Goal: Task Accomplishment & Management: Manage account settings

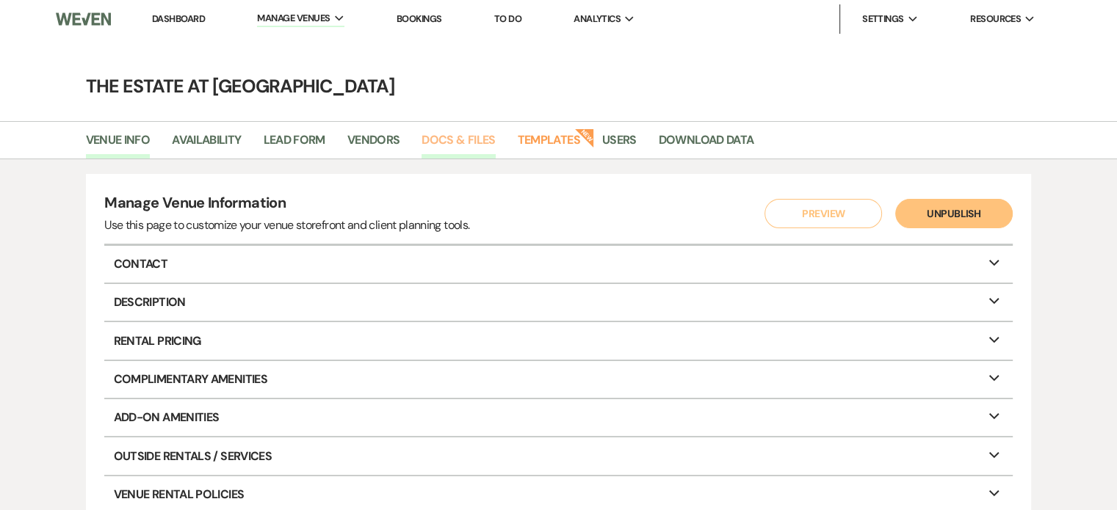
click at [471, 138] on link "Docs & Files" at bounding box center [458, 145] width 73 height 28
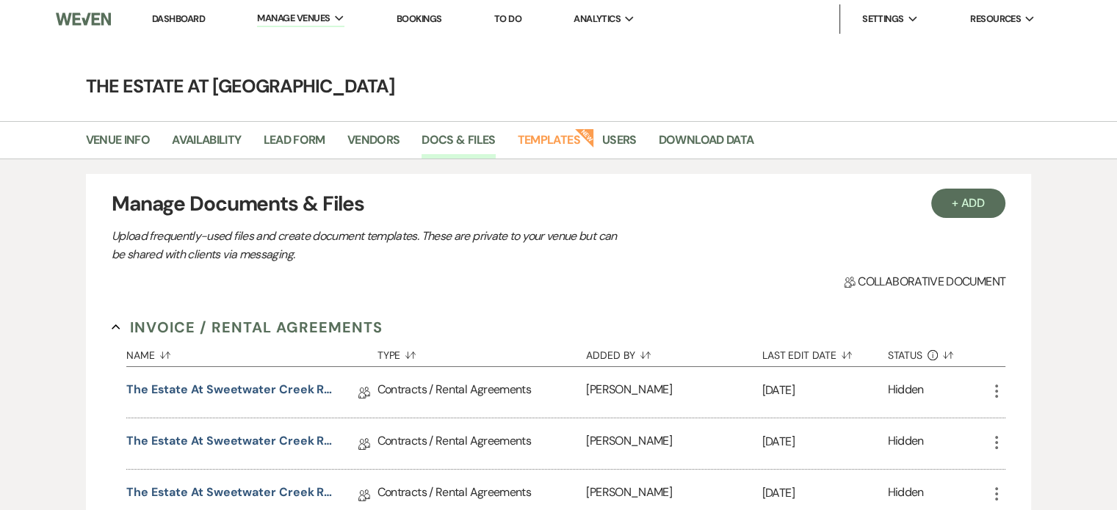
click at [419, 16] on link "Bookings" at bounding box center [420, 18] width 46 height 12
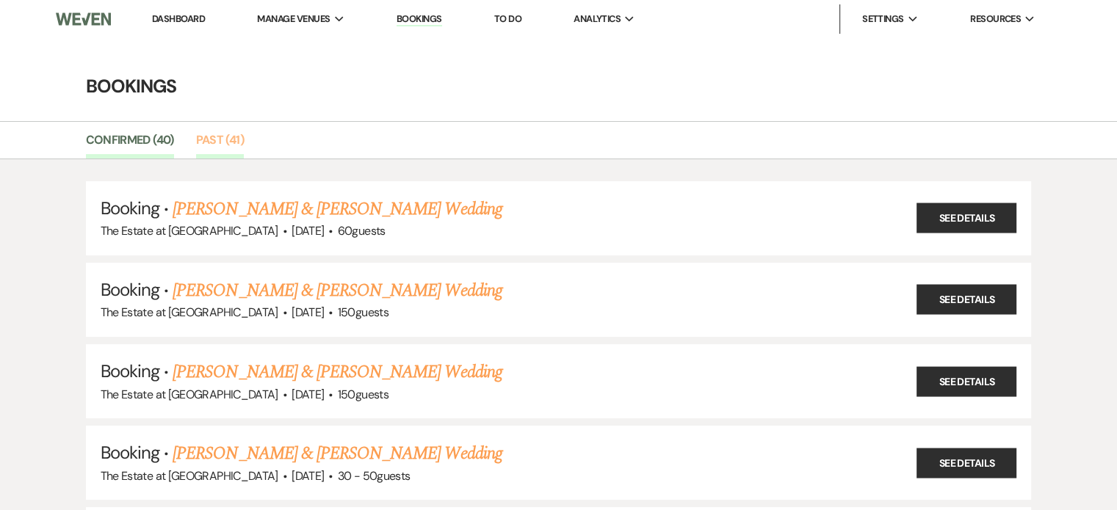
click at [216, 140] on link "Past (41)" at bounding box center [220, 145] width 48 height 28
click at [608, 16] on span "Analytics" at bounding box center [597, 19] width 47 height 15
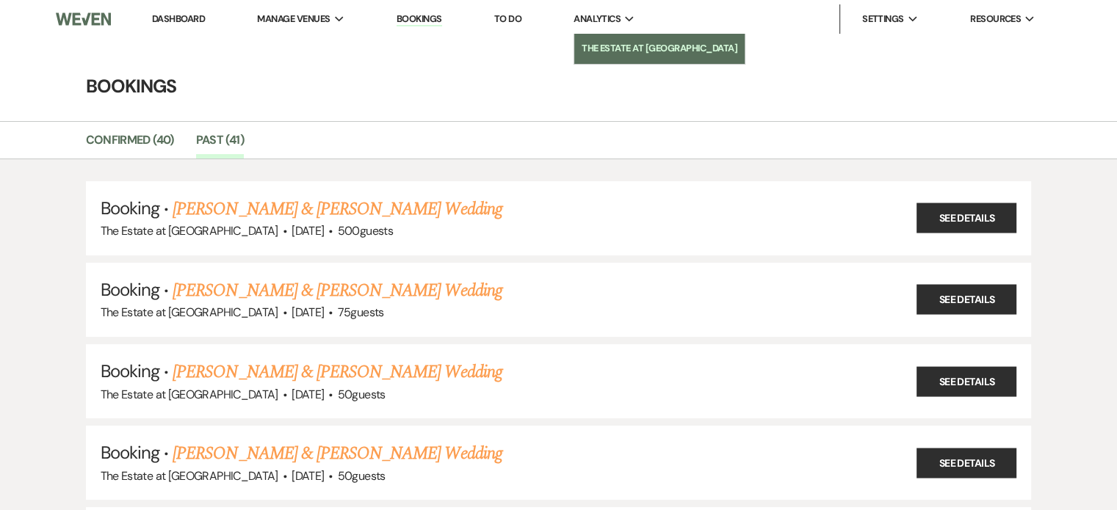
click at [623, 46] on li "The Estate at [GEOGRAPHIC_DATA]" at bounding box center [660, 48] width 156 height 15
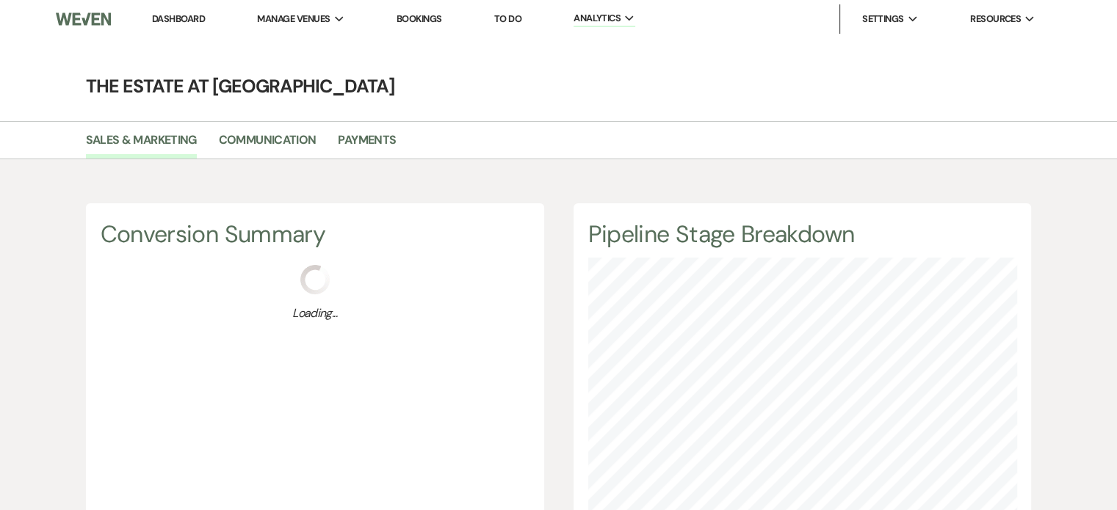
scroll to position [510, 1116]
click at [382, 146] on link "Payments" at bounding box center [367, 145] width 58 height 28
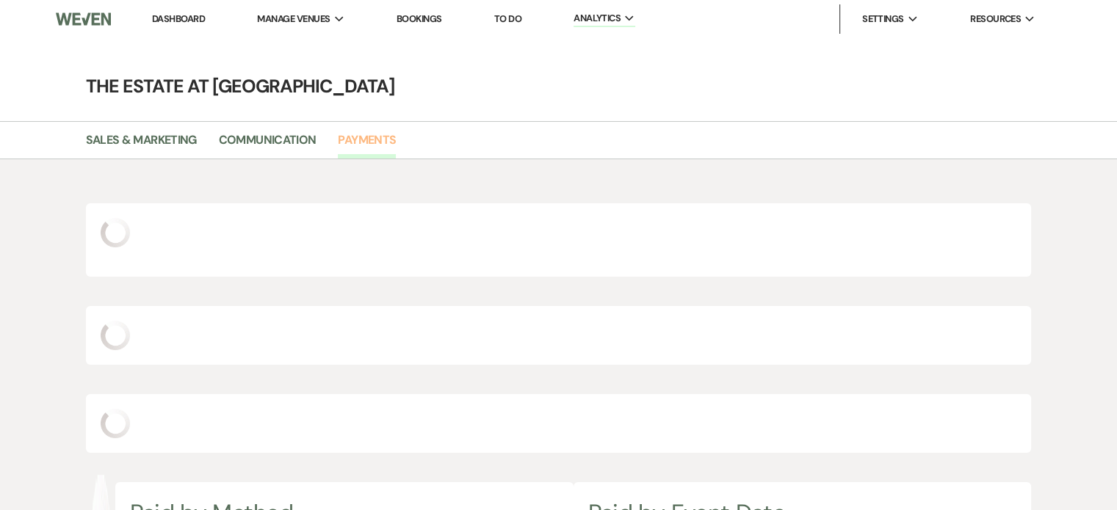
scroll to position [510, 1116]
select select "2025"
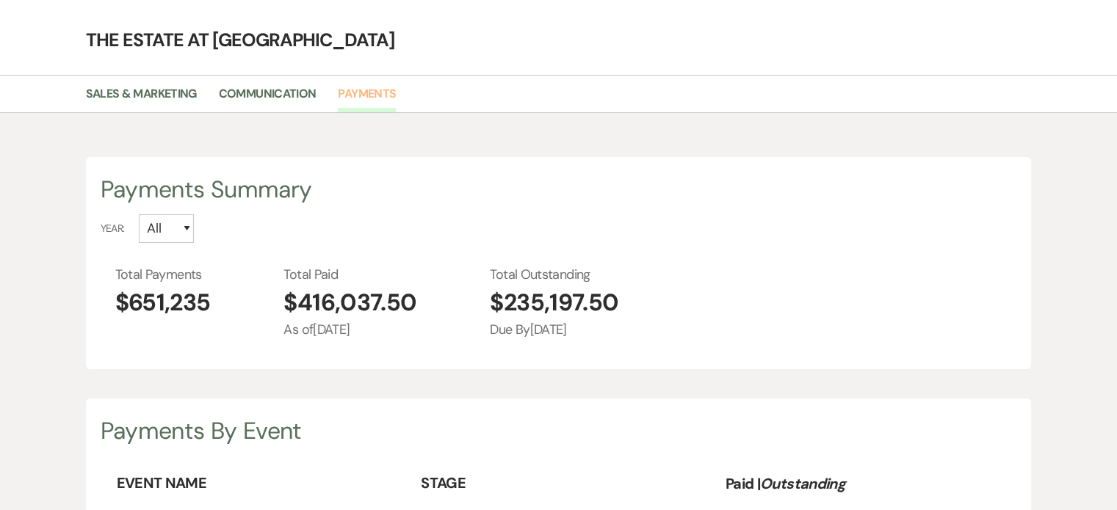
scroll to position [73, 0]
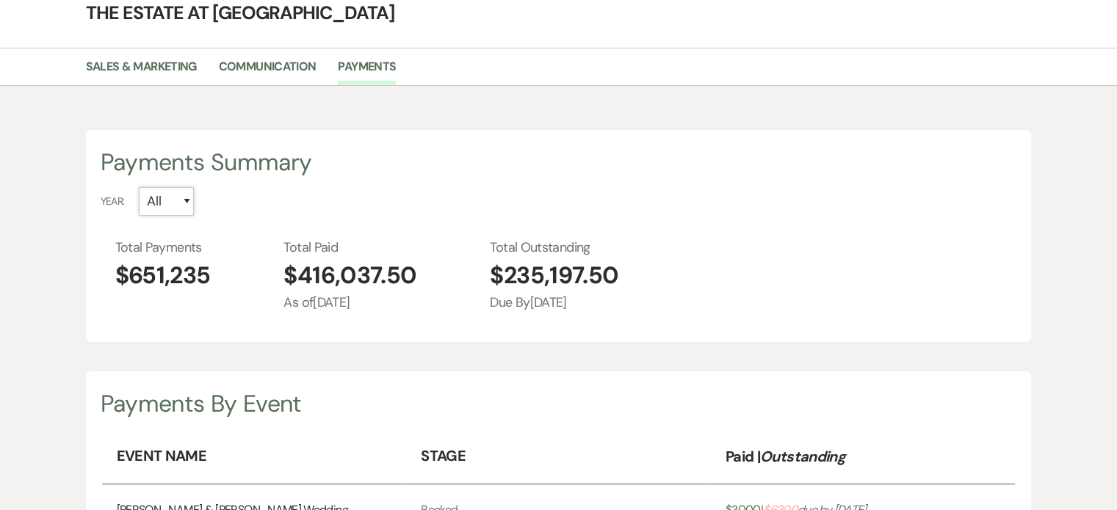
click at [187, 200] on select "All 2027 2026 2025 2024" at bounding box center [166, 201] width 55 height 29
select select "2024"
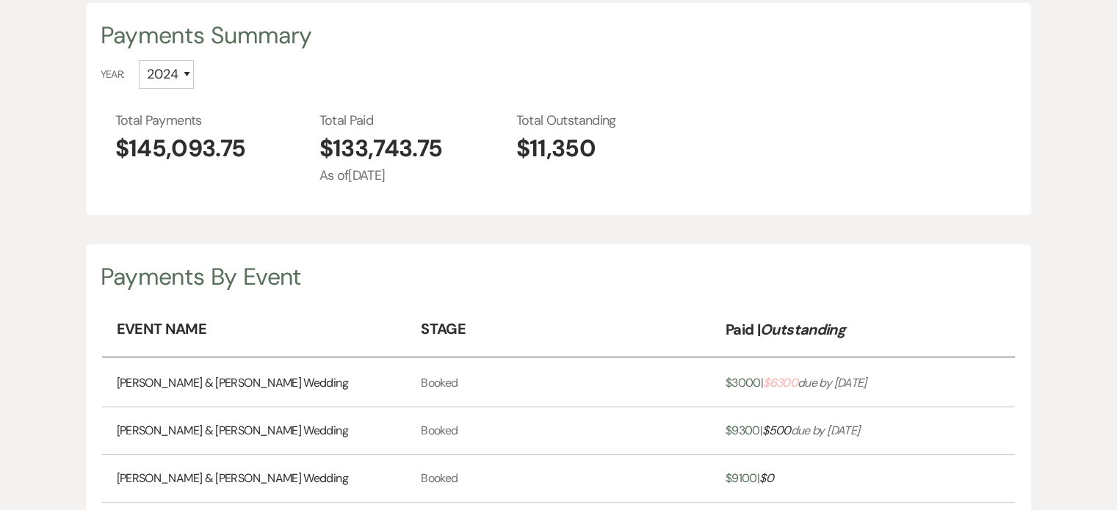
scroll to position [200, 0]
click at [181, 74] on select "All 2027 2026 2025 2024" at bounding box center [166, 75] width 55 height 29
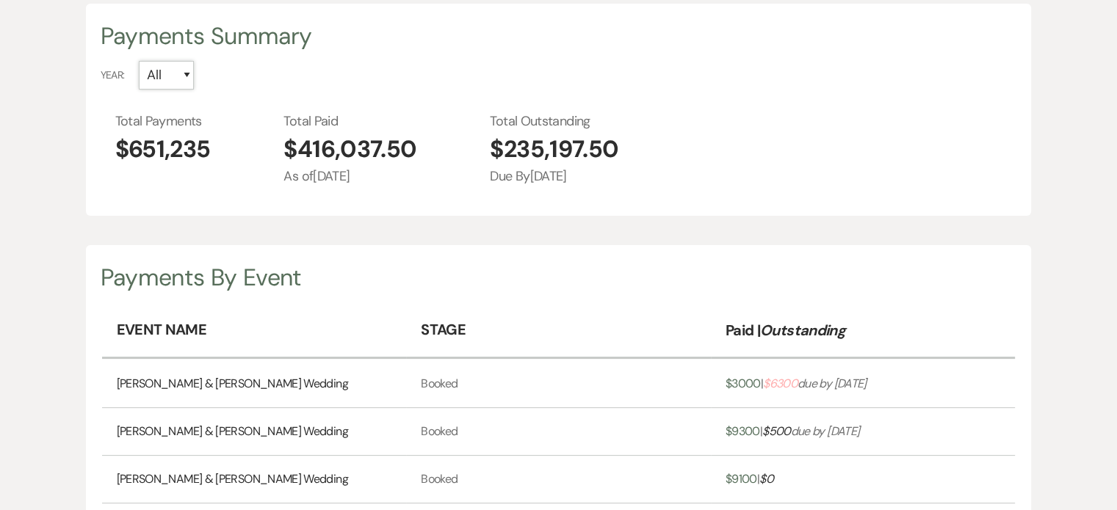
click at [185, 73] on select "All 2027 2026 2025 2024" at bounding box center [166, 75] width 55 height 29
select select "2025"
click at [139, 61] on select "All 2027 2026 2025 2024" at bounding box center [166, 75] width 55 height 29
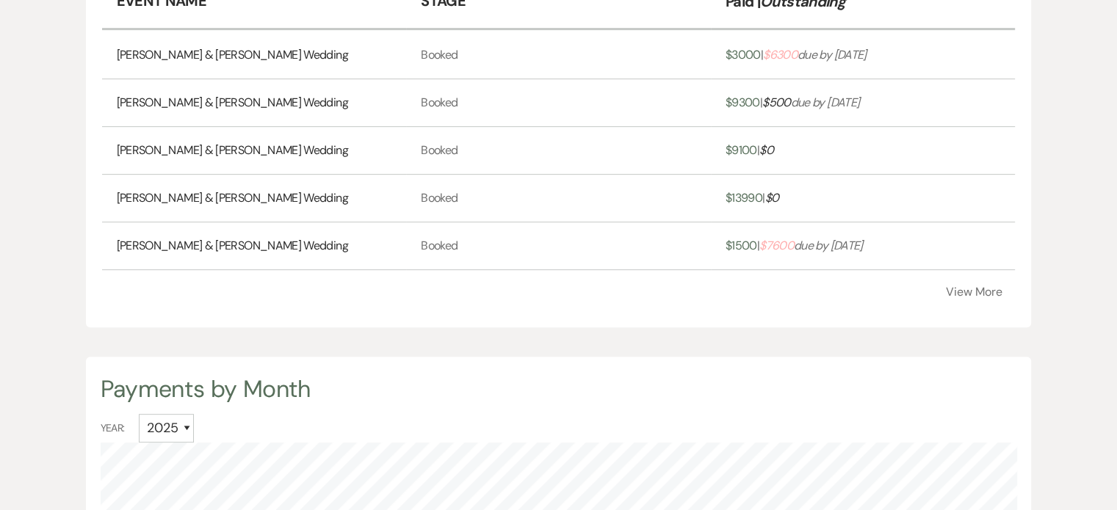
scroll to position [567, 0]
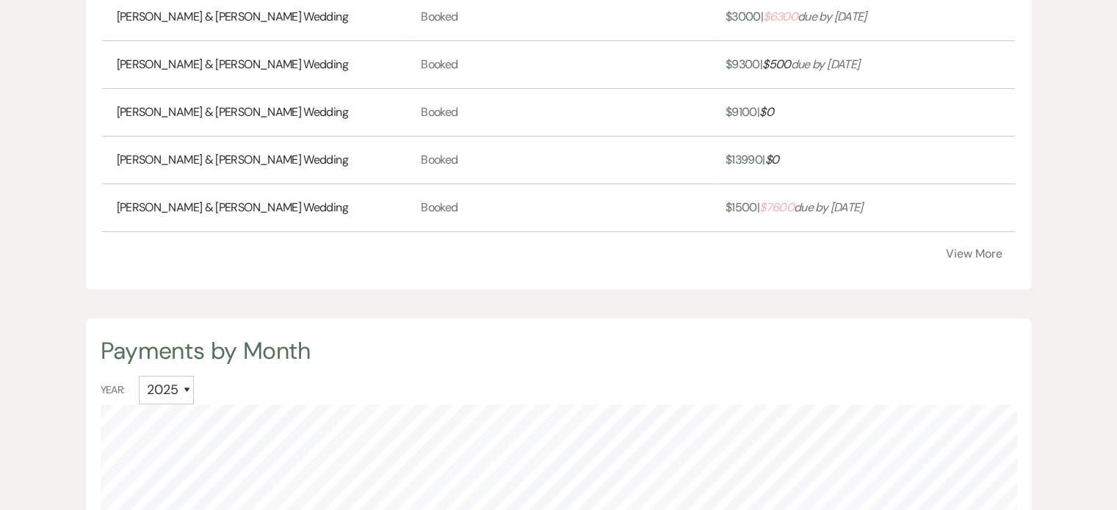
click at [975, 252] on button "View More" at bounding box center [973, 254] width 57 height 12
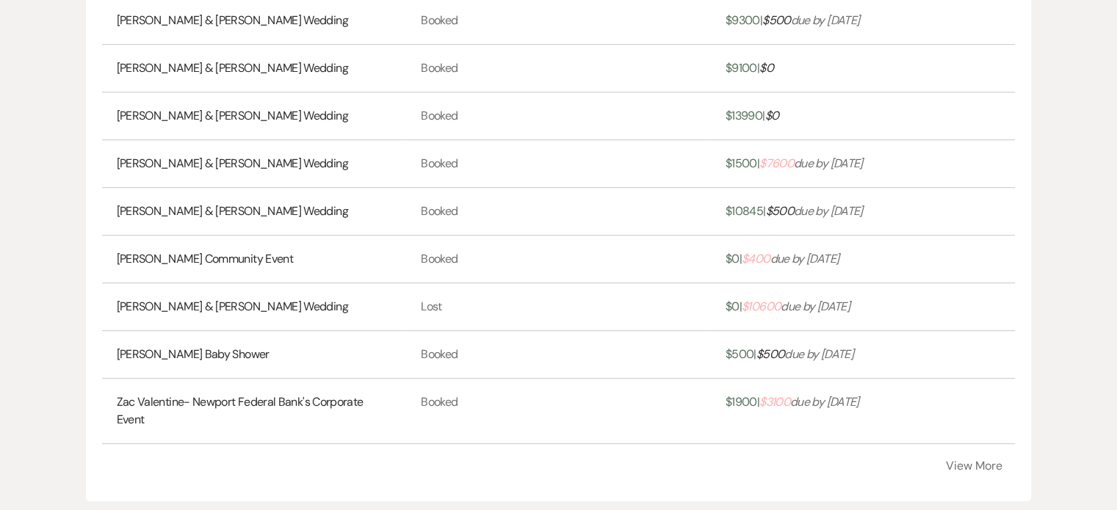
scroll to position [640, 0]
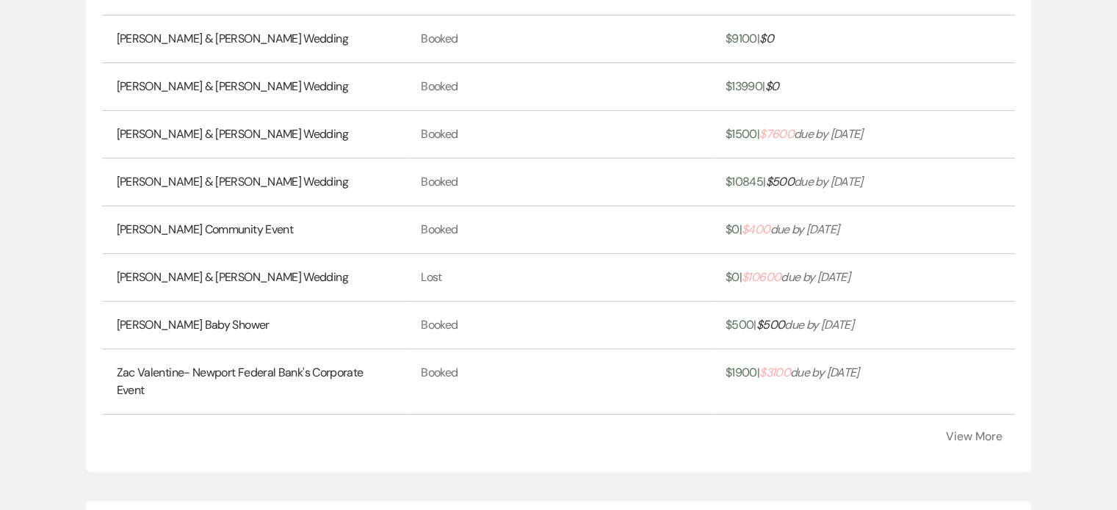
click at [974, 438] on button "View More" at bounding box center [973, 437] width 57 height 12
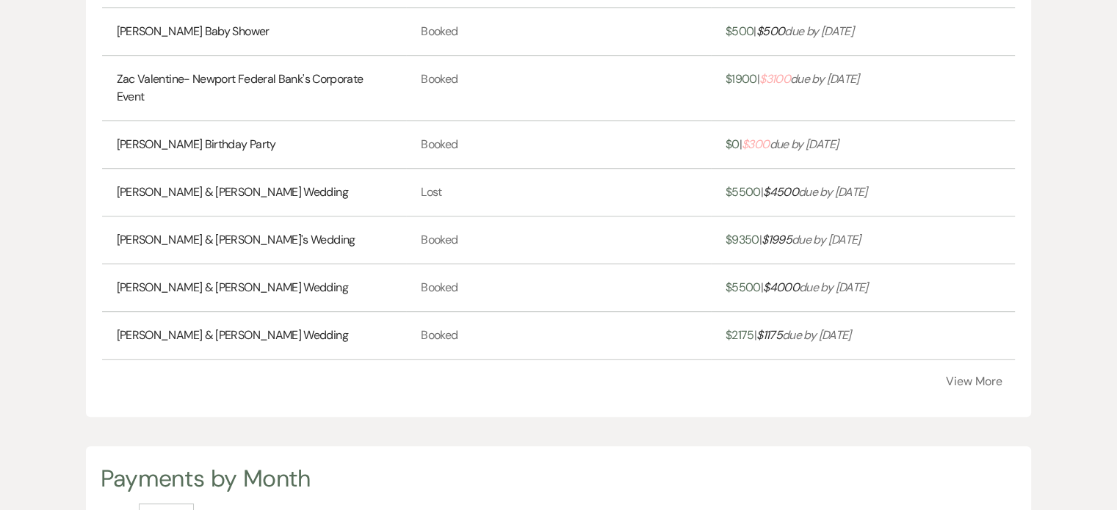
scroll to position [1008, 0]
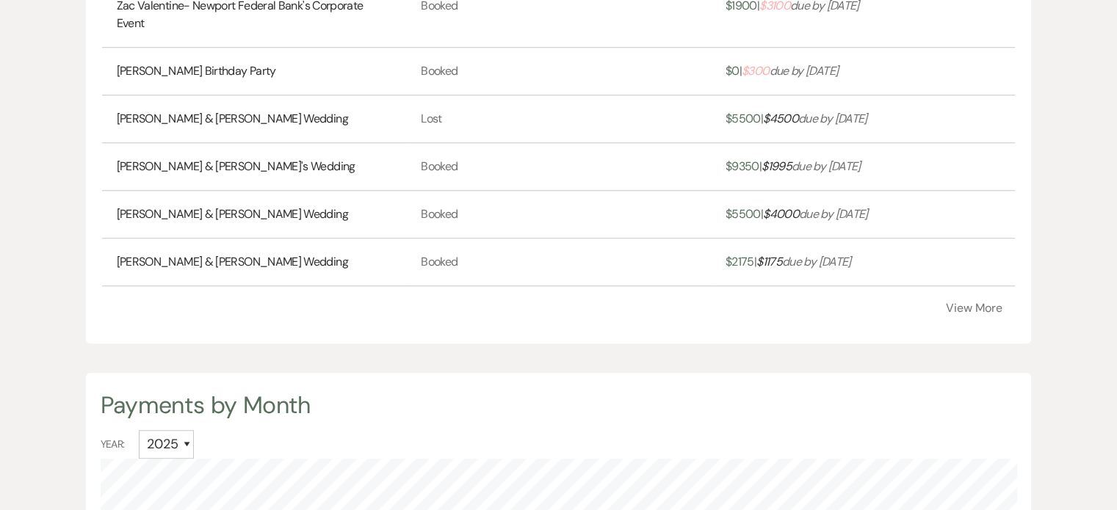
click at [979, 303] on button "View More" at bounding box center [973, 309] width 57 height 12
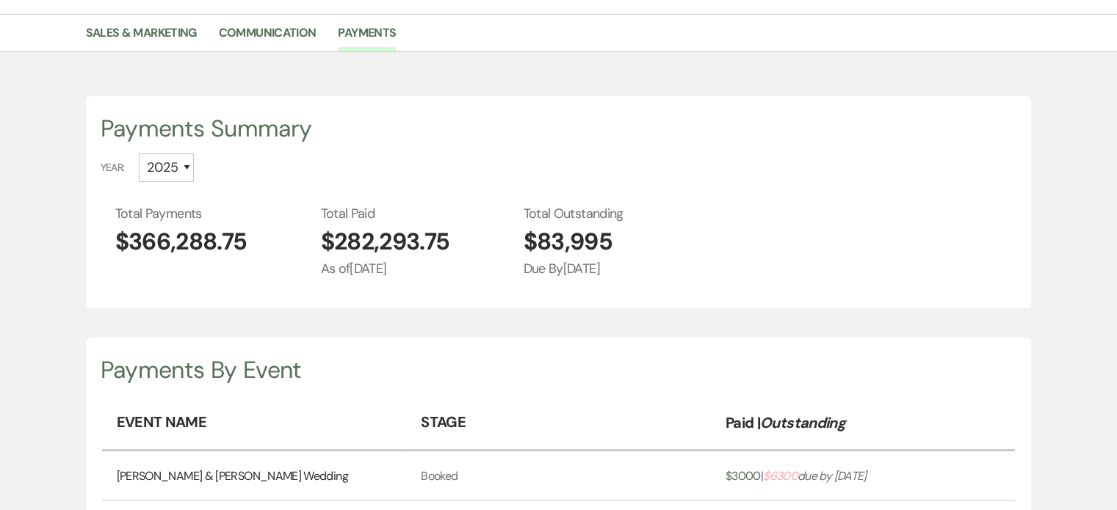
scroll to position [53, 0]
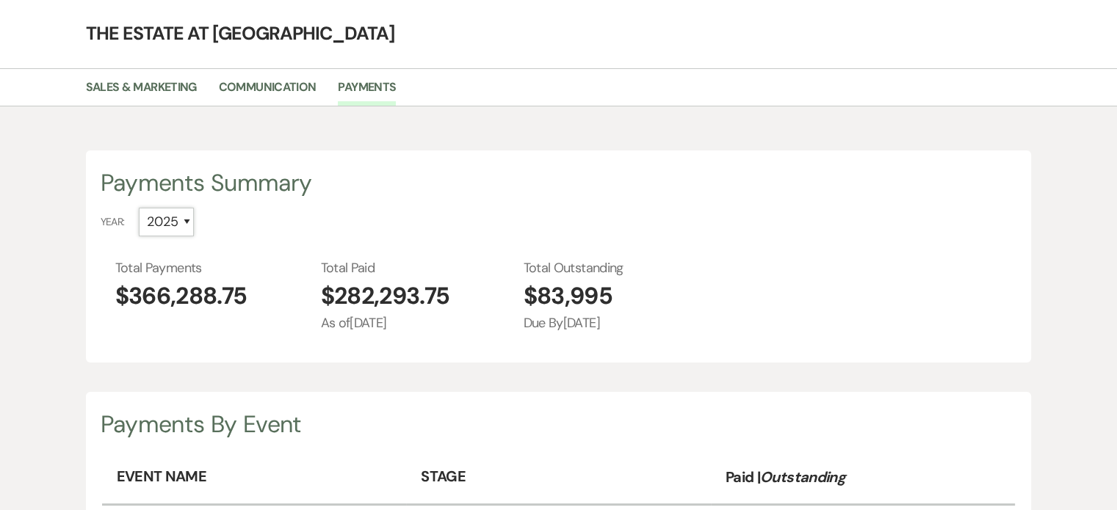
click at [189, 218] on select "All 2027 2026 2025 2024" at bounding box center [166, 222] width 55 height 29
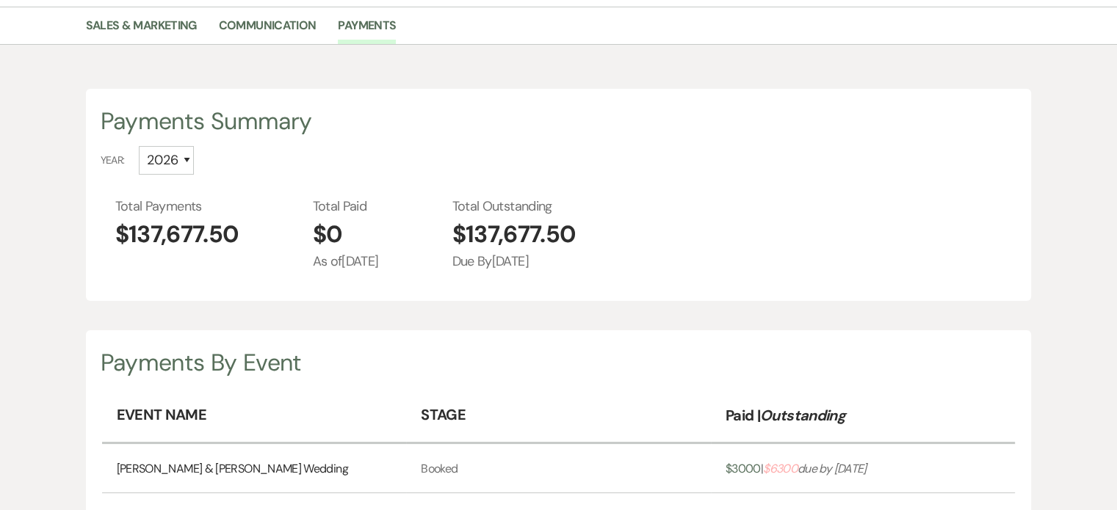
scroll to position [0, 0]
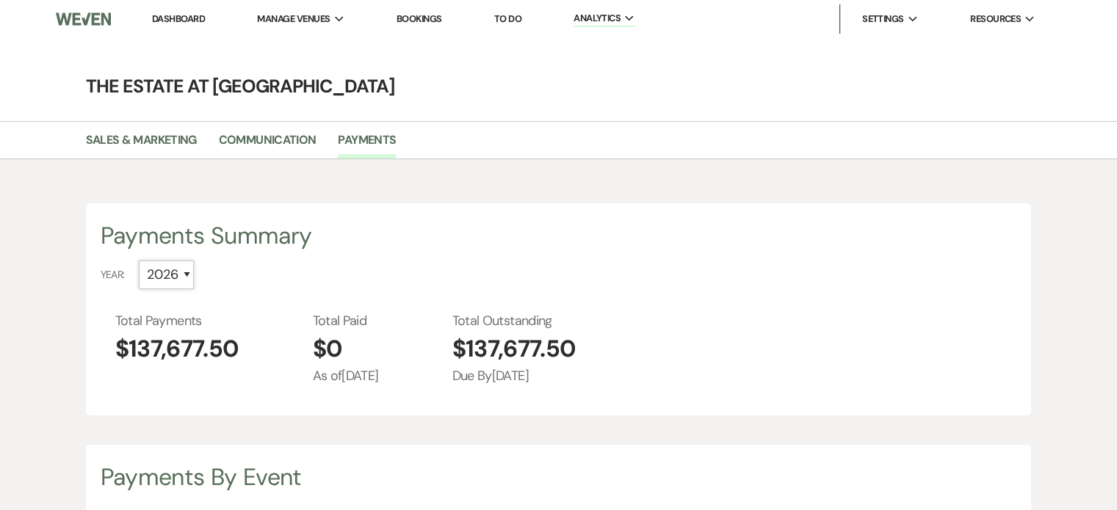
click at [185, 274] on select "All 2027 2026 2025 2024" at bounding box center [166, 275] width 55 height 29
select select "2024"
click at [139, 261] on select "All 2027 2026 2025 2024" at bounding box center [166, 275] width 55 height 29
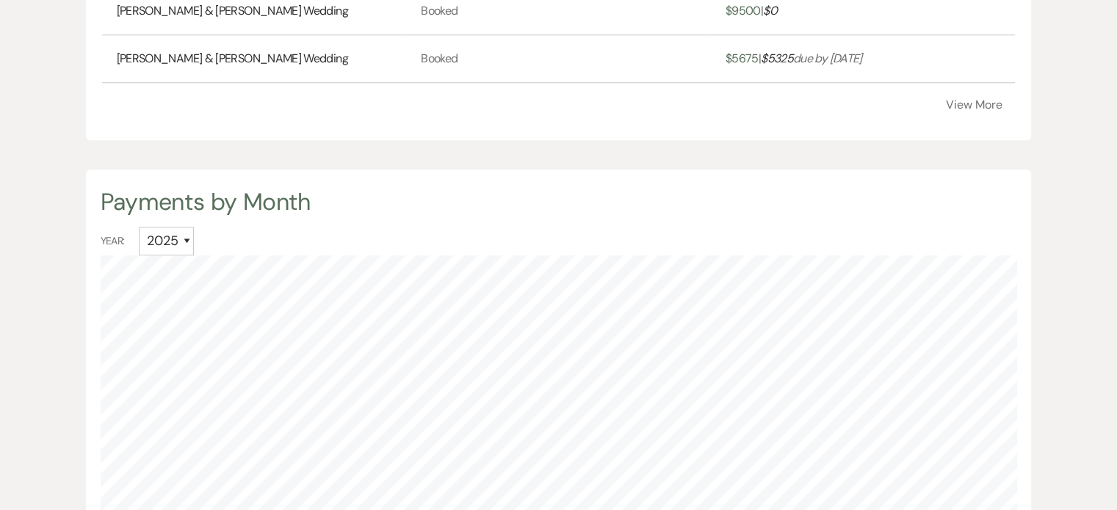
scroll to position [1469, 0]
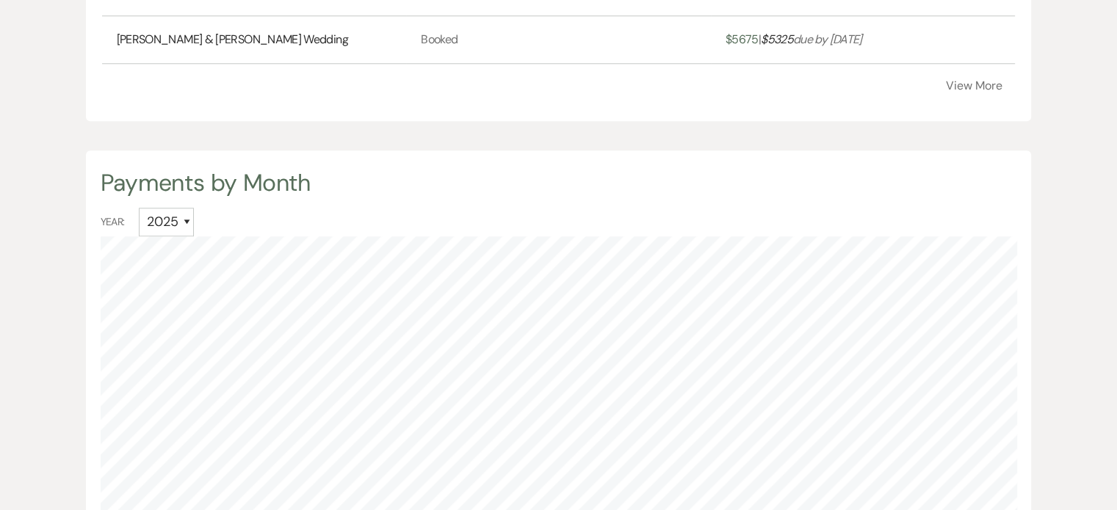
click at [973, 81] on button "View More" at bounding box center [973, 86] width 57 height 12
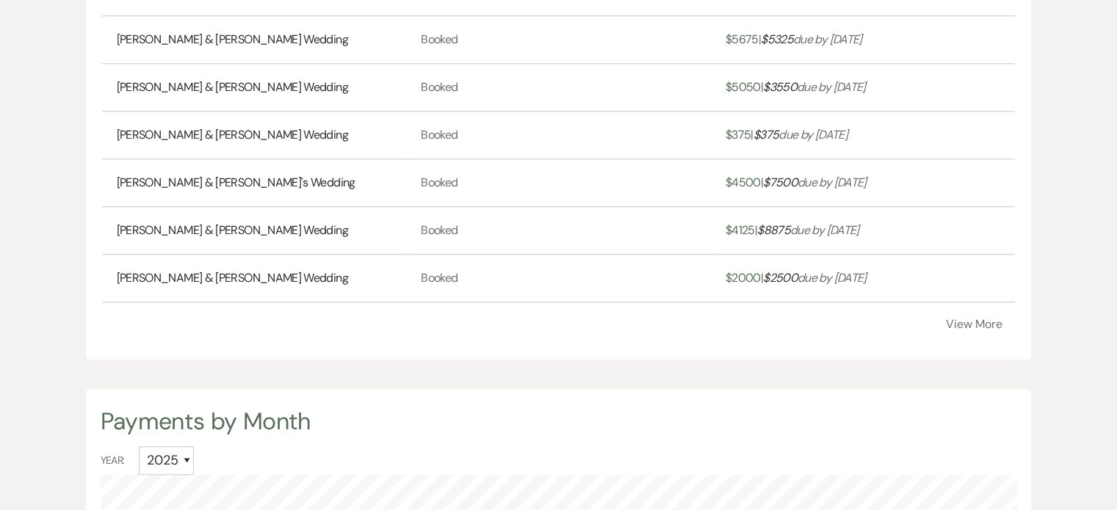
click at [978, 320] on button "View More" at bounding box center [973, 325] width 57 height 12
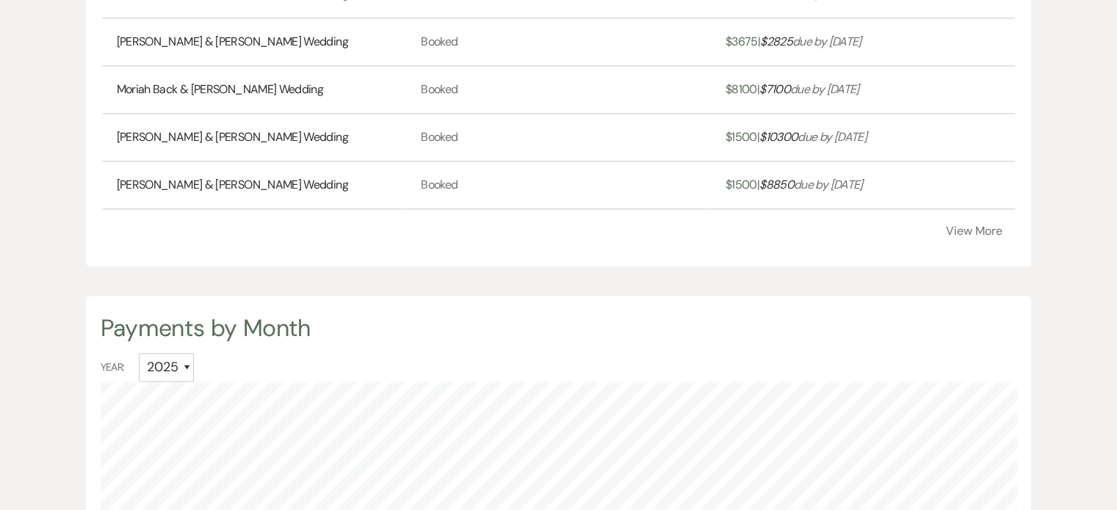
scroll to position [1774, 0]
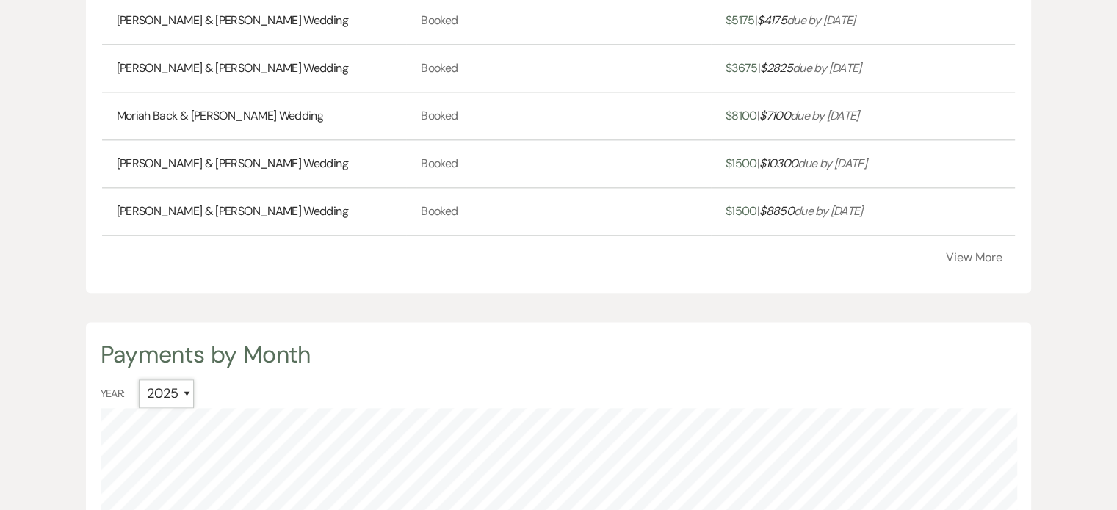
click at [187, 384] on select "All 2027 2026 2025 2024" at bounding box center [166, 394] width 55 height 29
select select "2024"
click at [139, 380] on select "All 2027 2026 2025 2024" at bounding box center [166, 394] width 55 height 29
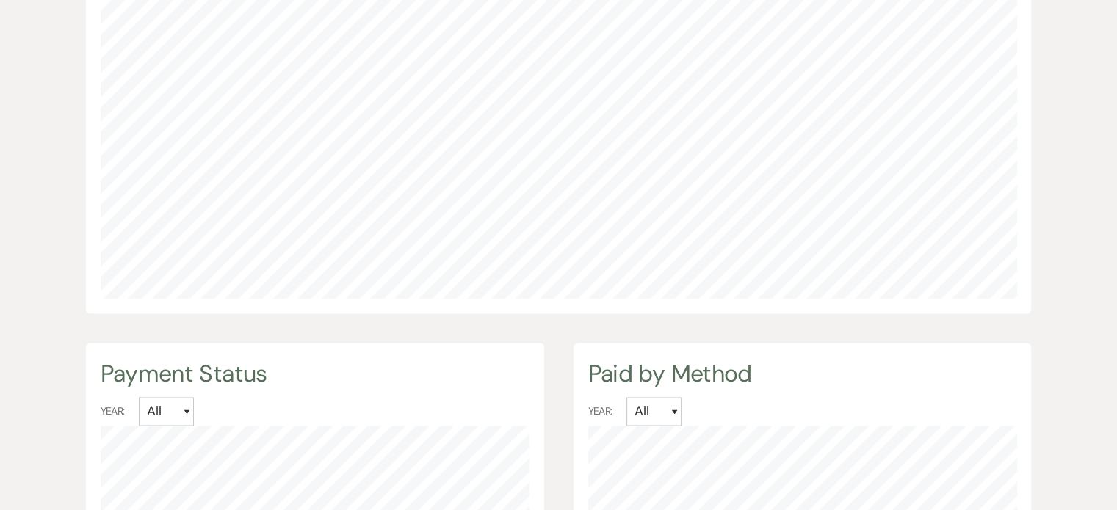
scroll to position [2509, 0]
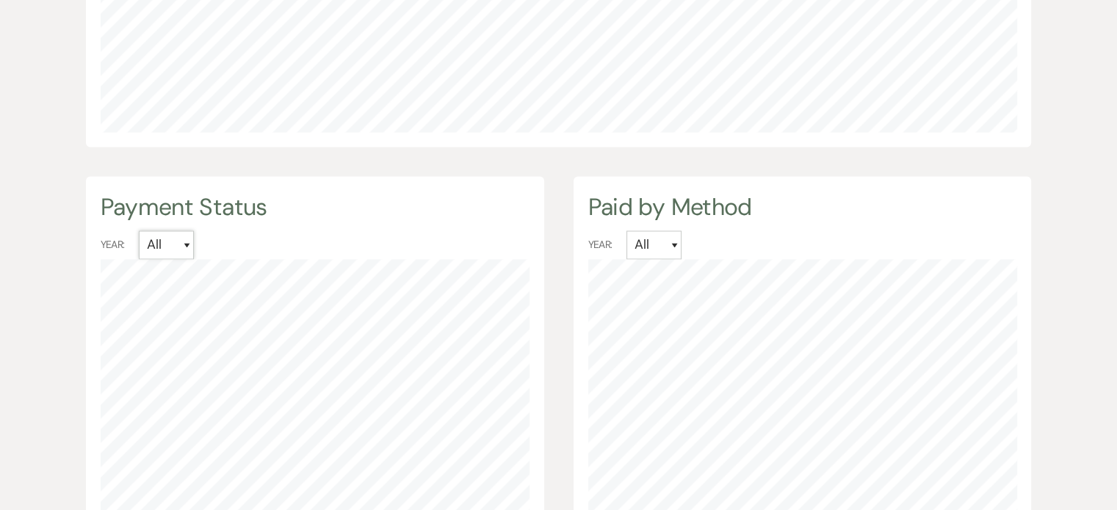
click at [189, 239] on select "All 2027 2026 2025 2024" at bounding box center [166, 245] width 55 height 29
select select "2024"
click at [139, 231] on select "All 2027 2026 2025 2024" at bounding box center [166, 245] width 55 height 29
click at [674, 235] on select "All 2025 2024" at bounding box center [653, 245] width 55 height 29
select select "2024"
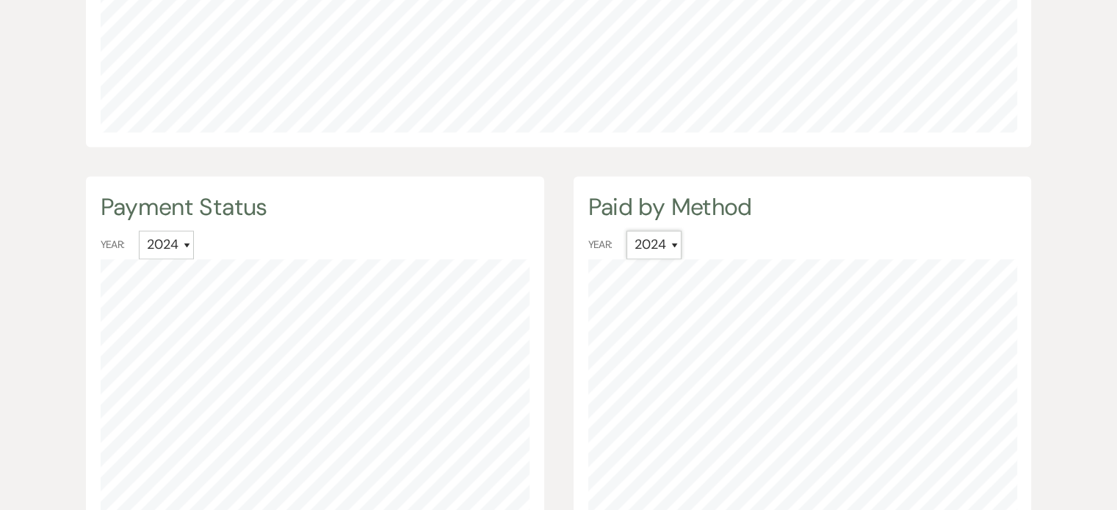
click at [626, 231] on select "All 2025 2024" at bounding box center [653, 245] width 55 height 29
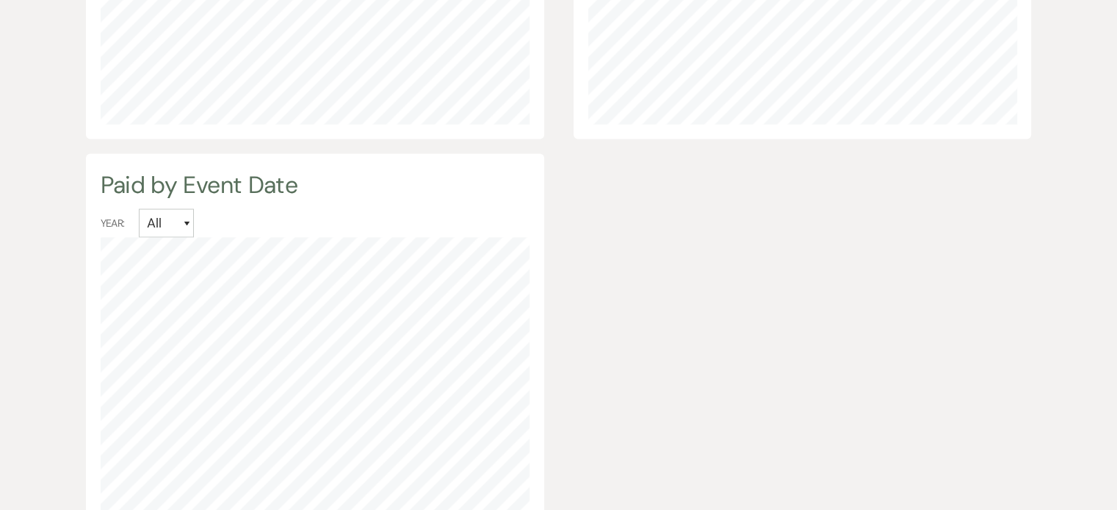
scroll to position [2949, 0]
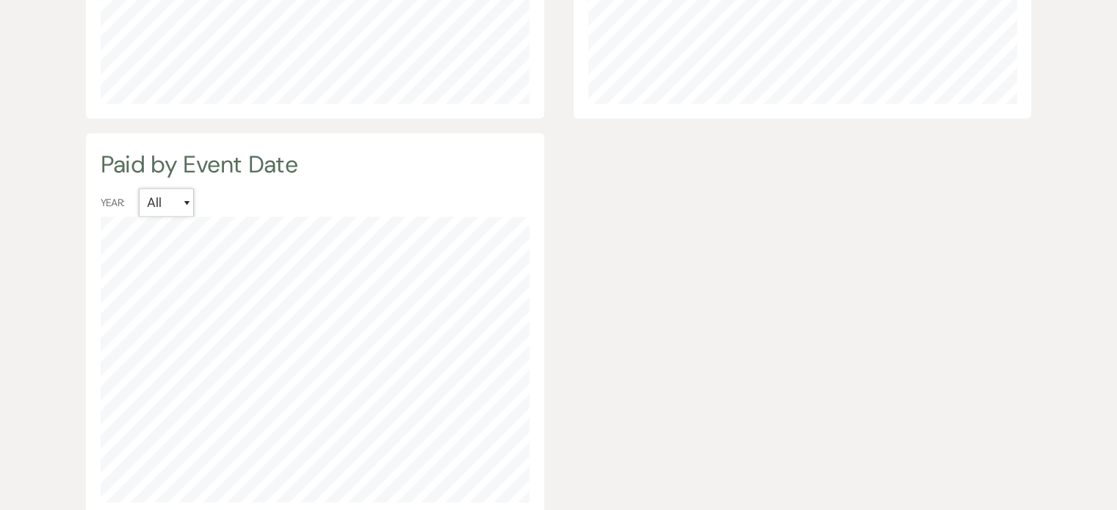
click at [189, 193] on select "All 2025 2024" at bounding box center [166, 203] width 55 height 29
select select "2024"
click at [139, 189] on select "All 2025 2024" at bounding box center [166, 203] width 55 height 29
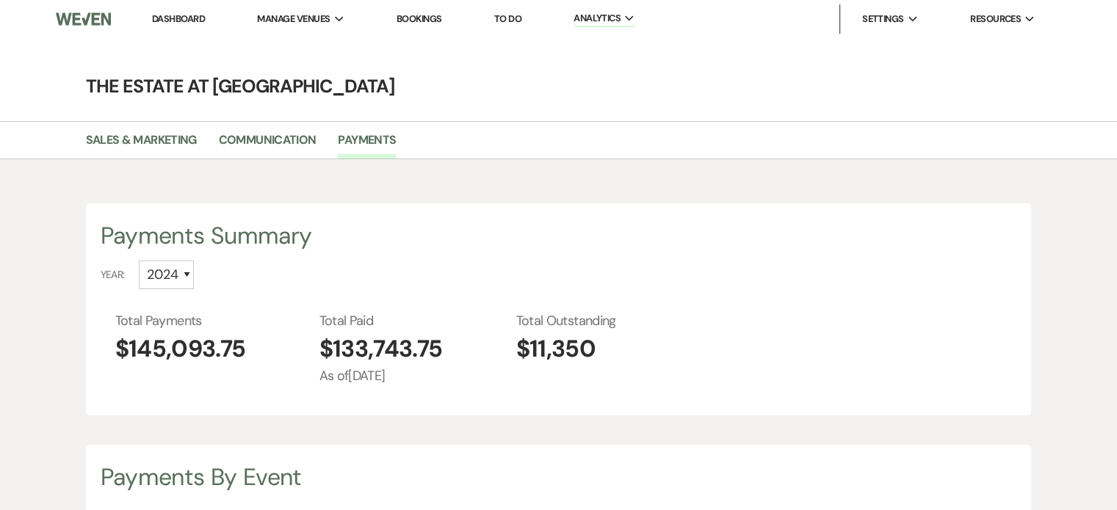
scroll to position [510, 1116]
